Goal: Navigation & Orientation: Find specific page/section

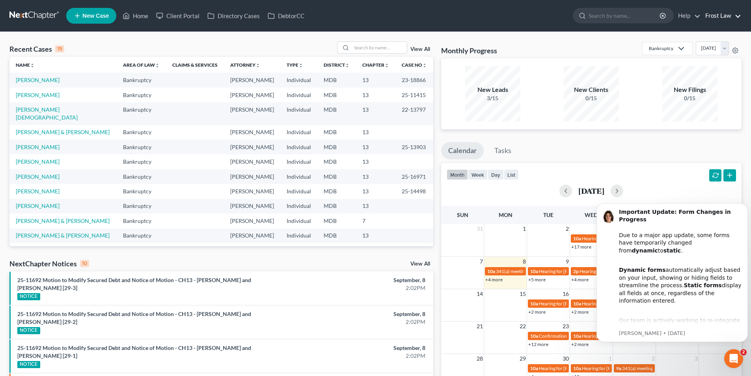
click at [731, 20] on link "Frost Law" at bounding box center [721, 16] width 40 height 14
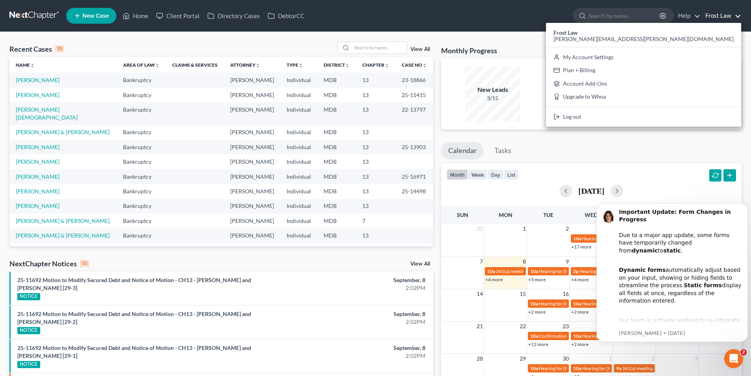
click at [375, 3] on nav "Home New Case Client Portal Directory Cases DebtorCC Frost Law [PERSON_NAME][EM…" at bounding box center [375, 16] width 751 height 32
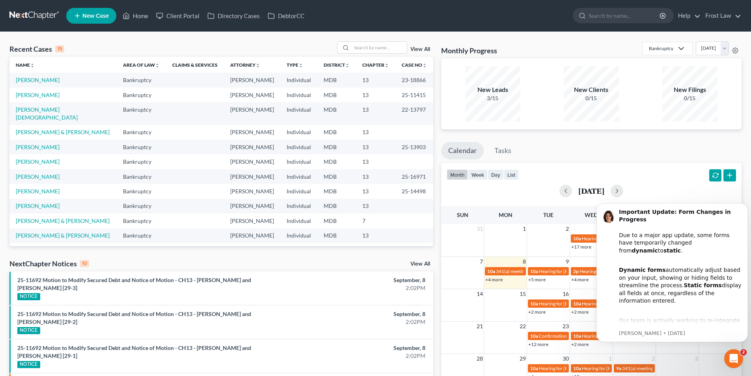
click at [418, 48] on link "View All" at bounding box center [420, 49] width 20 height 6
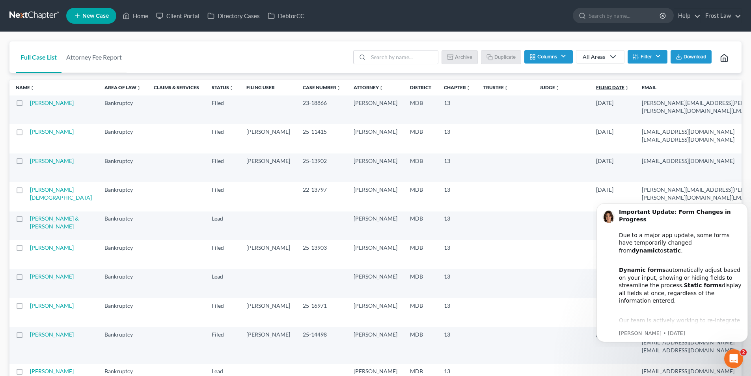
click at [624, 86] on icon "unfold_more" at bounding box center [626, 88] width 5 height 5
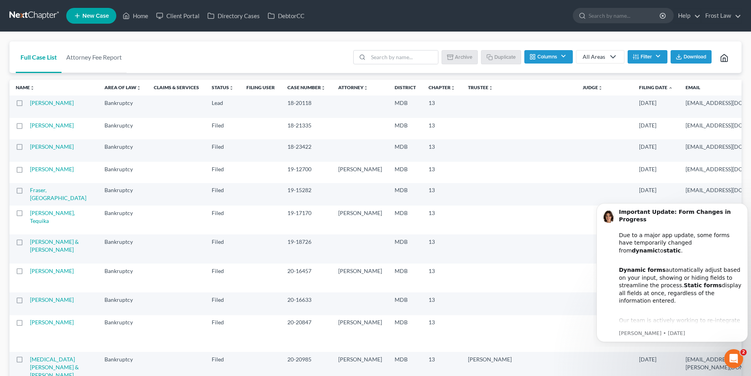
click at [563, 54] on button "Columns" at bounding box center [548, 56] width 48 height 13
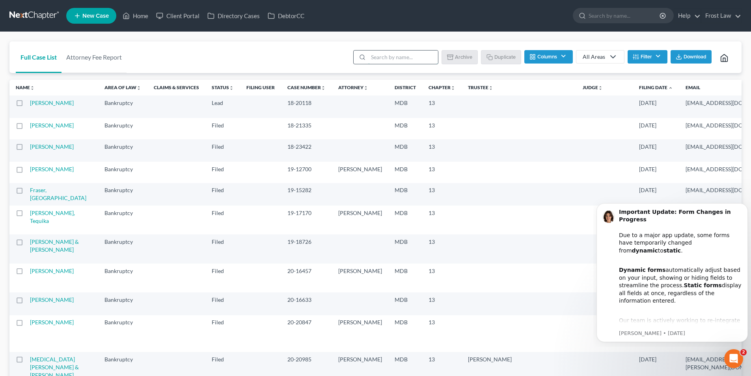
click at [395, 57] on input "search" at bounding box center [403, 56] width 70 height 13
click at [138, 16] on link "Home" at bounding box center [135, 16] width 33 height 14
